Goal: Transaction & Acquisition: Purchase product/service

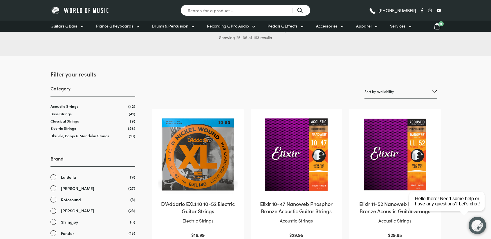
scroll to position [97, 0]
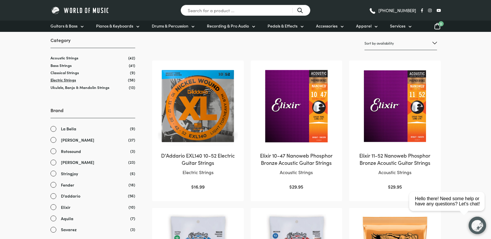
click at [58, 81] on link "Electric Strings" at bounding box center [63, 80] width 26 height 6
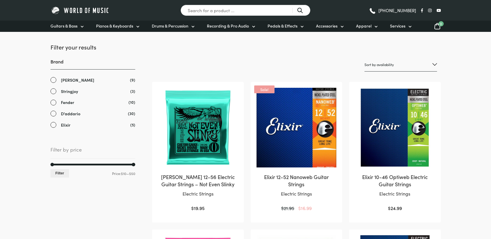
scroll to position [97, 0]
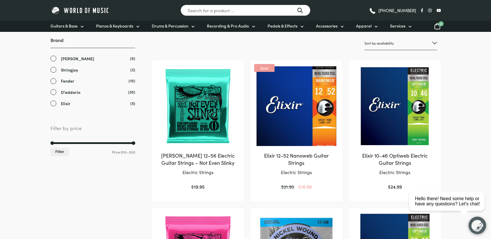
click at [55, 104] on link "Elixir" at bounding box center [92, 103] width 85 height 7
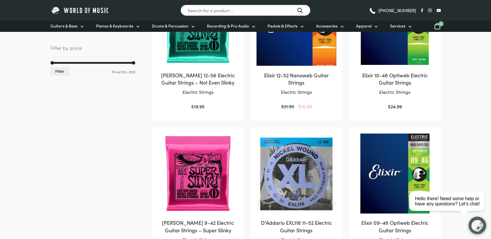
scroll to position [72, 0]
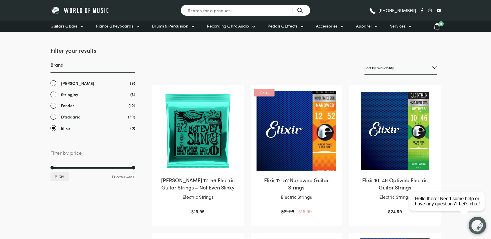
click at [53, 116] on link "D'addario" at bounding box center [92, 117] width 85 height 7
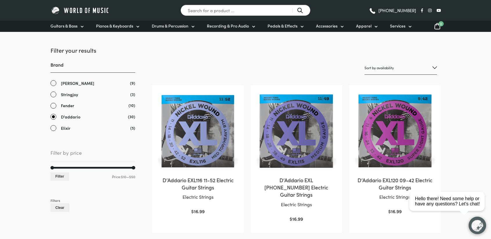
click at [52, 128] on link "Elixir" at bounding box center [92, 128] width 85 height 7
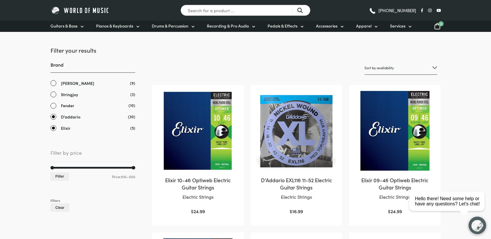
click at [52, 117] on link "D'addario" at bounding box center [92, 117] width 85 height 7
